Goal: Navigation & Orientation: Find specific page/section

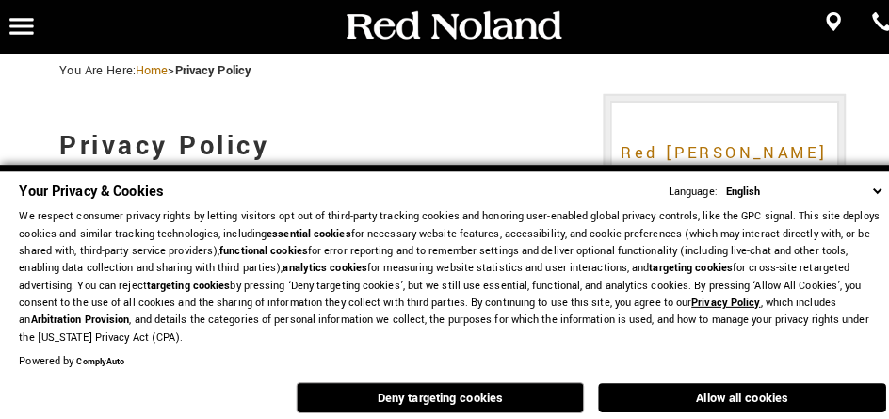
click at [753, 356] on div "Powered by ComplyAuto" at bounding box center [444, 353] width 851 height 17
click at [706, 309] on p "We respect consumer privacy rights by letting visitors opt out of third-party t…" at bounding box center [444, 272] width 851 height 136
click at [706, 356] on div "Powered by ComplyAuto" at bounding box center [444, 353] width 851 height 17
click at [847, 309] on p "We respect consumer privacy rights by letting visitors opt out of third-party t…" at bounding box center [444, 272] width 851 height 136
click at [847, 356] on div "Powered by ComplyAuto" at bounding box center [444, 353] width 851 height 17
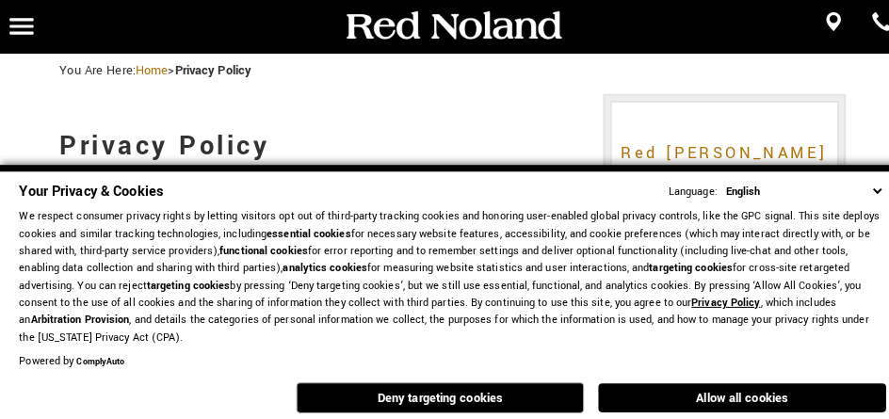
click at [800, 309] on p "We respect consumer privacy rights by letting visitors opt out of third-party t…" at bounding box center [444, 272] width 851 height 136
click at [800, 356] on div "Powered by ComplyAuto" at bounding box center [444, 353] width 851 height 17
click at [612, 309] on p "We respect consumer privacy rights by letting visitors opt out of third-party t…" at bounding box center [444, 272] width 851 height 136
click at [612, 356] on div "Powered by ComplyAuto" at bounding box center [444, 353] width 851 height 17
click at [424, 309] on p "We respect consumer privacy rights by letting visitors opt out of third-party t…" at bounding box center [444, 272] width 851 height 136
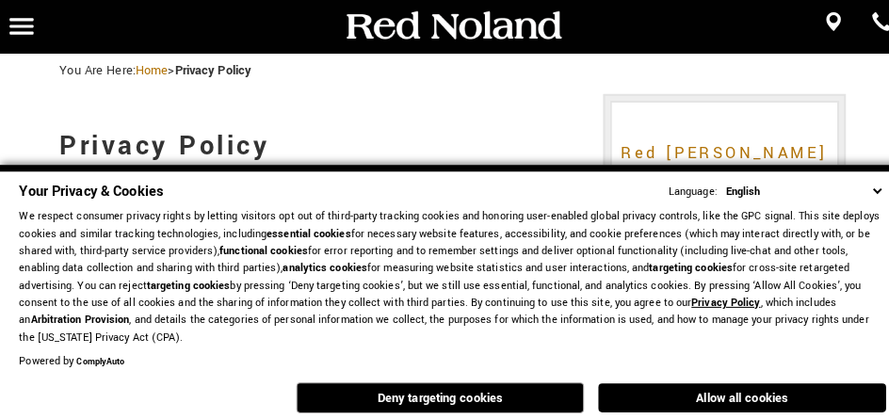
click at [424, 356] on div "Powered by ComplyAuto" at bounding box center [444, 353] width 851 height 17
click at [330, 281] on p "We respect consumer privacy rights by letting visitors opt out of third-party t…" at bounding box center [444, 272] width 851 height 136
click at [471, 186] on div "Your Privacy & Cookies Language: English Spanish / Español English / [GEOGRAPHI…" at bounding box center [444, 188] width 851 height 20
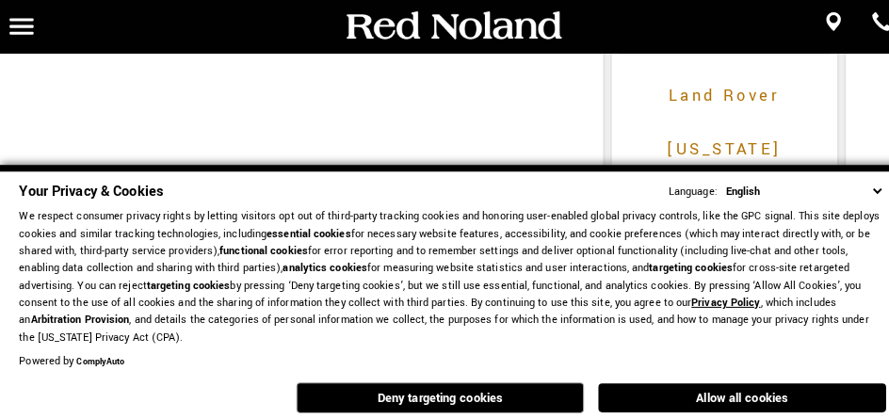
scroll to position [976, 0]
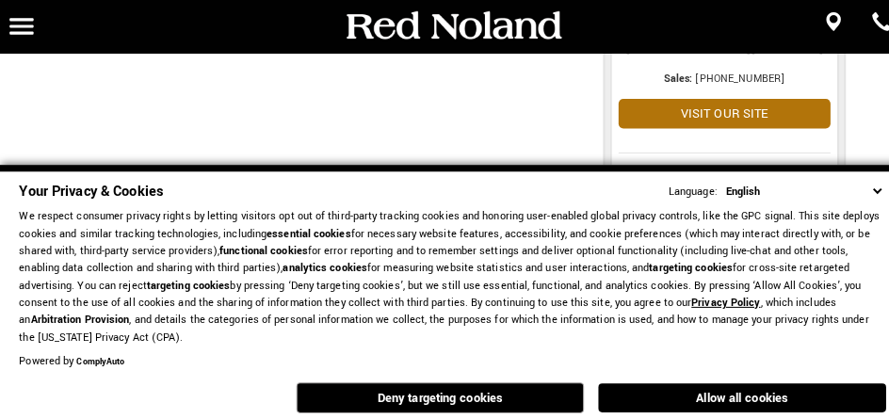
click link "Menu" at bounding box center [0, 0] width 0 height 0
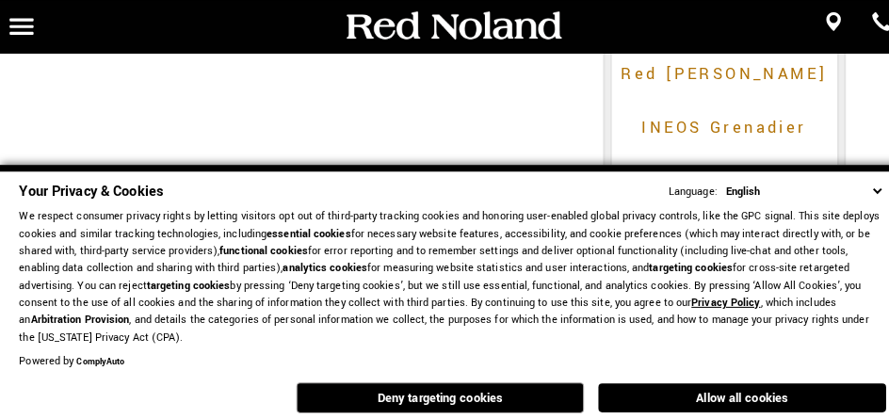
scroll to position [265, 0]
